Goal: Task Accomplishment & Management: Manage account settings

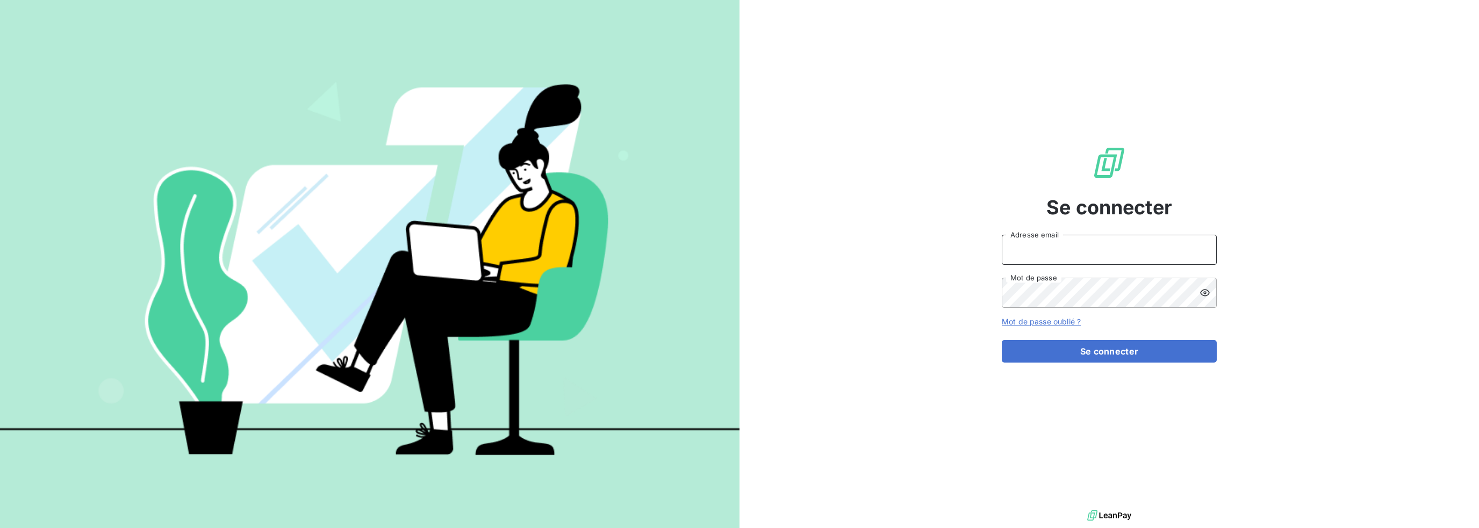
click at [1100, 251] on input "Adresse email" at bounding box center [1109, 250] width 215 height 30
click at [1042, 257] on input "Adresse email" at bounding box center [1109, 250] width 215 height 30
type input "[PERSON_NAME][EMAIL_ADDRESS][DOMAIN_NAME]"
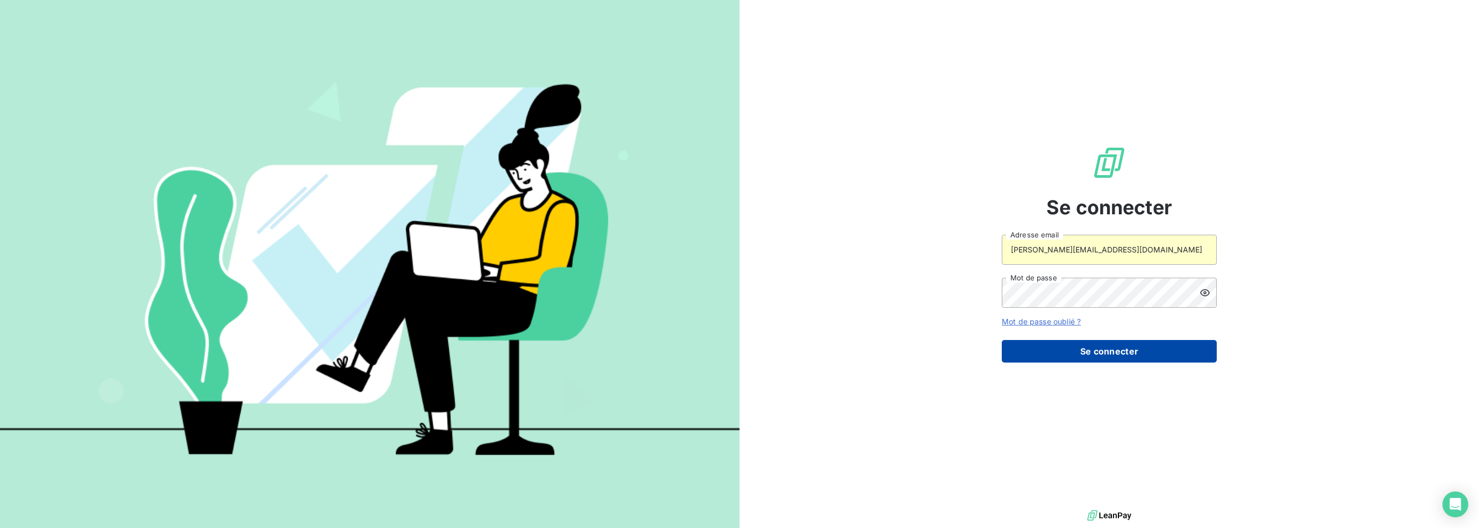
click at [1065, 362] on button "Se connecter" at bounding box center [1109, 351] width 215 height 23
